Goal: Transaction & Acquisition: Purchase product/service

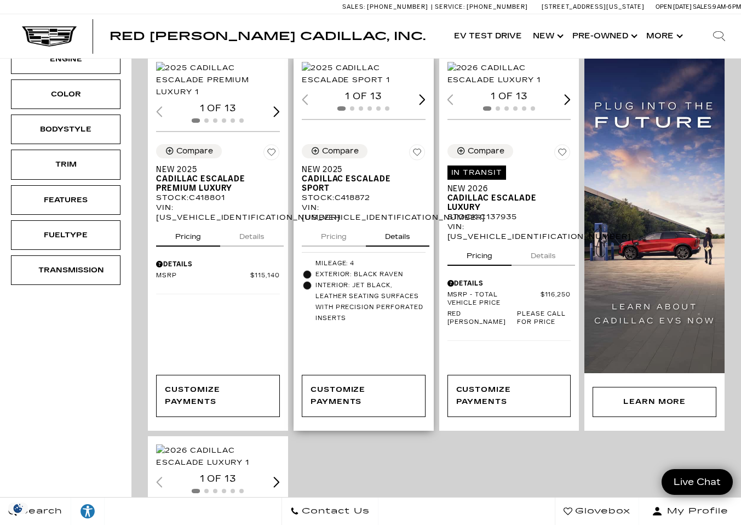
scroll to position [274, 0]
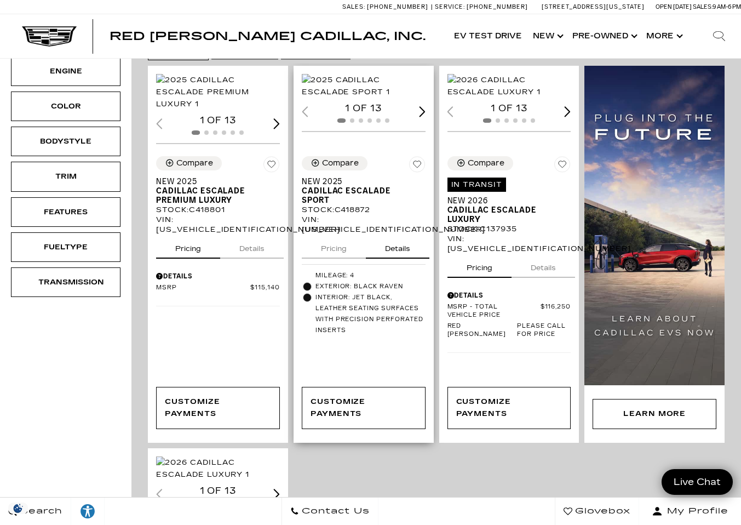
click at [359, 89] on img "1 / 2" at bounding box center [364, 86] width 124 height 24
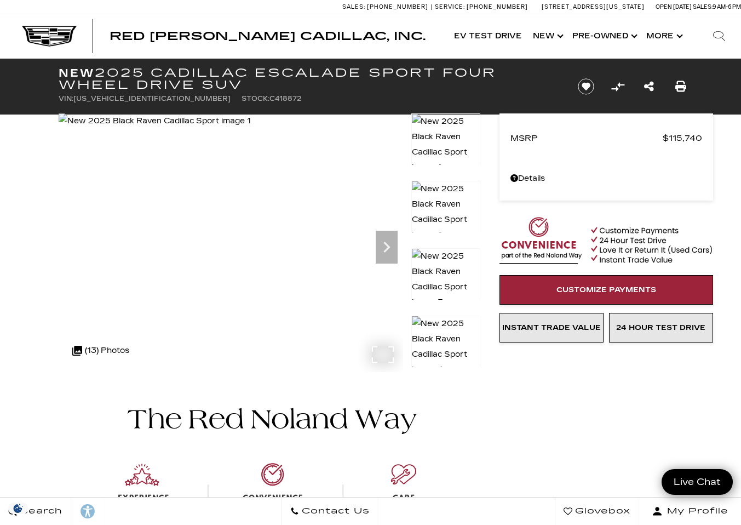
click at [251, 129] on img at bounding box center [155, 120] width 192 height 15
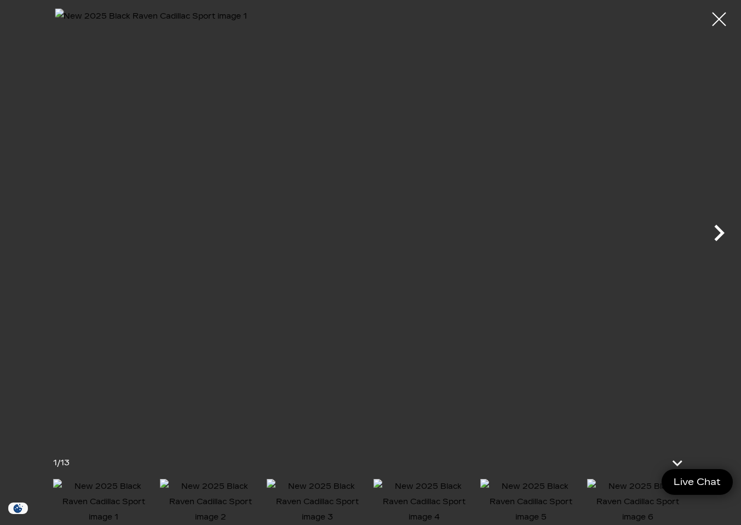
click at [716, 233] on icon "Next" at bounding box center [719, 232] width 33 height 33
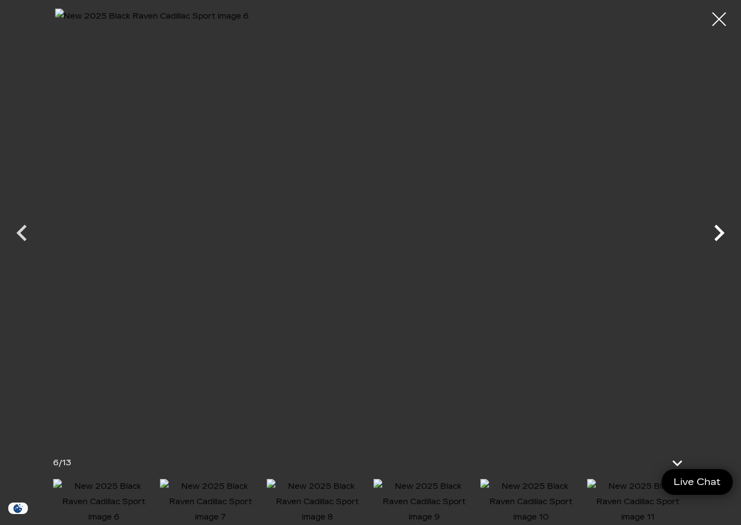
click at [716, 233] on icon "Next" at bounding box center [719, 232] width 33 height 33
click at [720, 20] on div at bounding box center [719, 19] width 29 height 29
